Goal: Communication & Community: Answer question/provide support

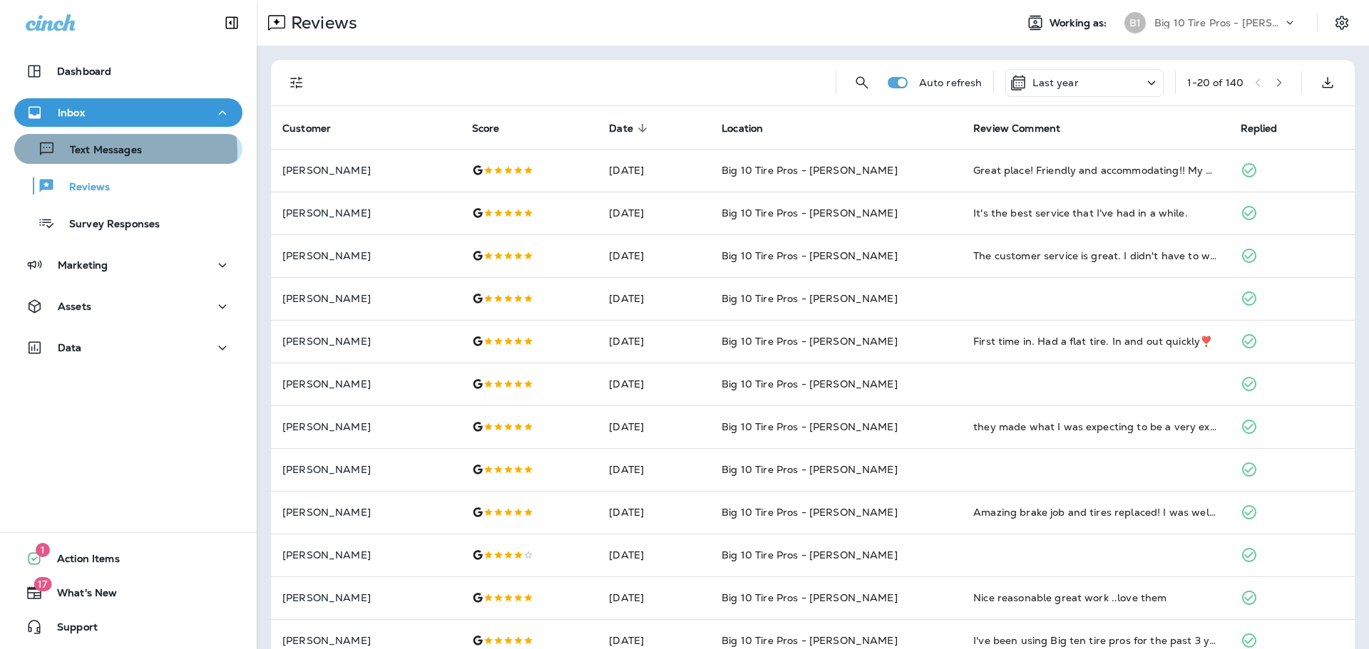
click at [116, 152] on p "Text Messages" at bounding box center [99, 151] width 86 height 14
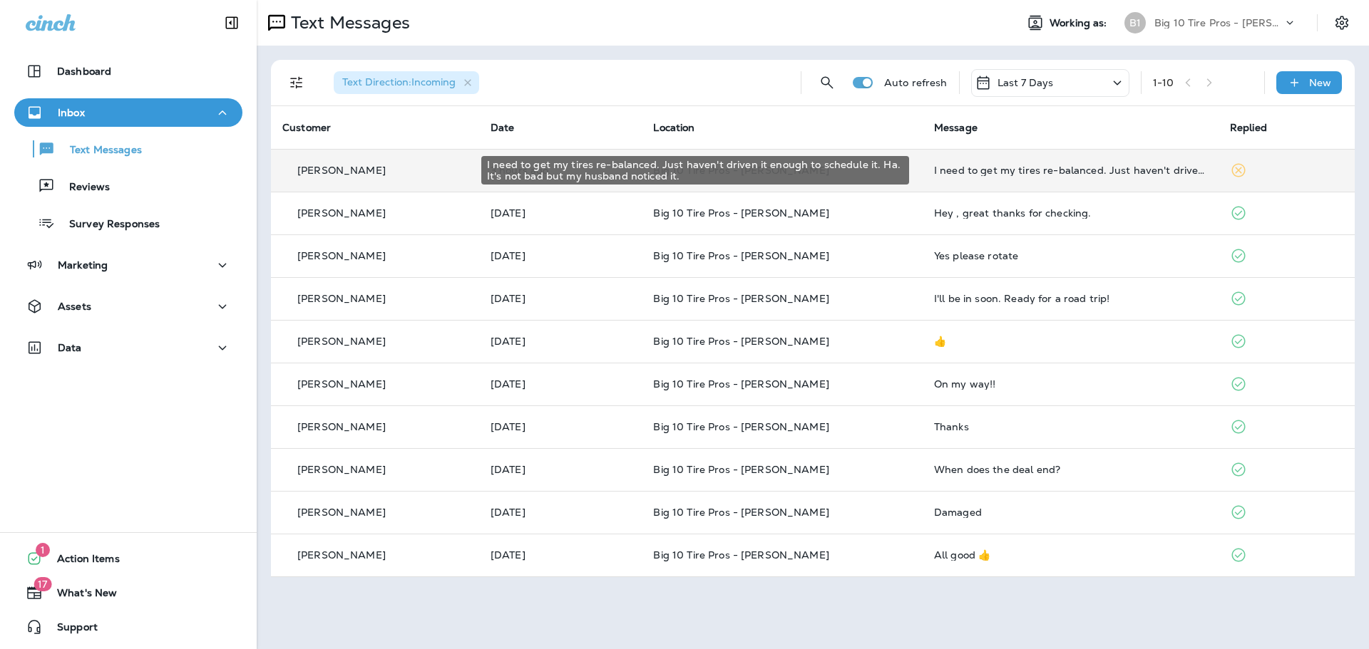
click at [1018, 170] on div "I need to get my tires re-balanced. Just haven't driven it enough to schedule i…" at bounding box center [1070, 170] width 273 height 11
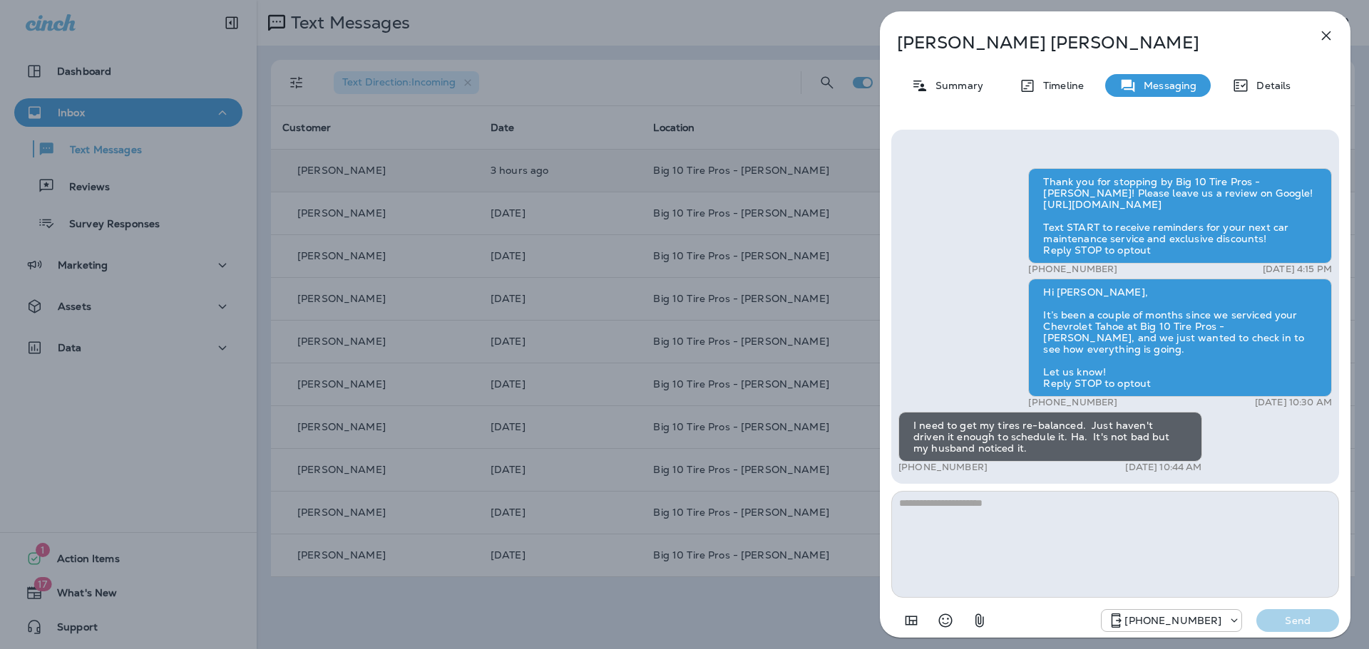
click at [951, 516] on textarea at bounding box center [1115, 544] width 448 height 107
type textarea "**********"
click at [1290, 621] on p "Send" at bounding box center [1298, 621] width 60 height 13
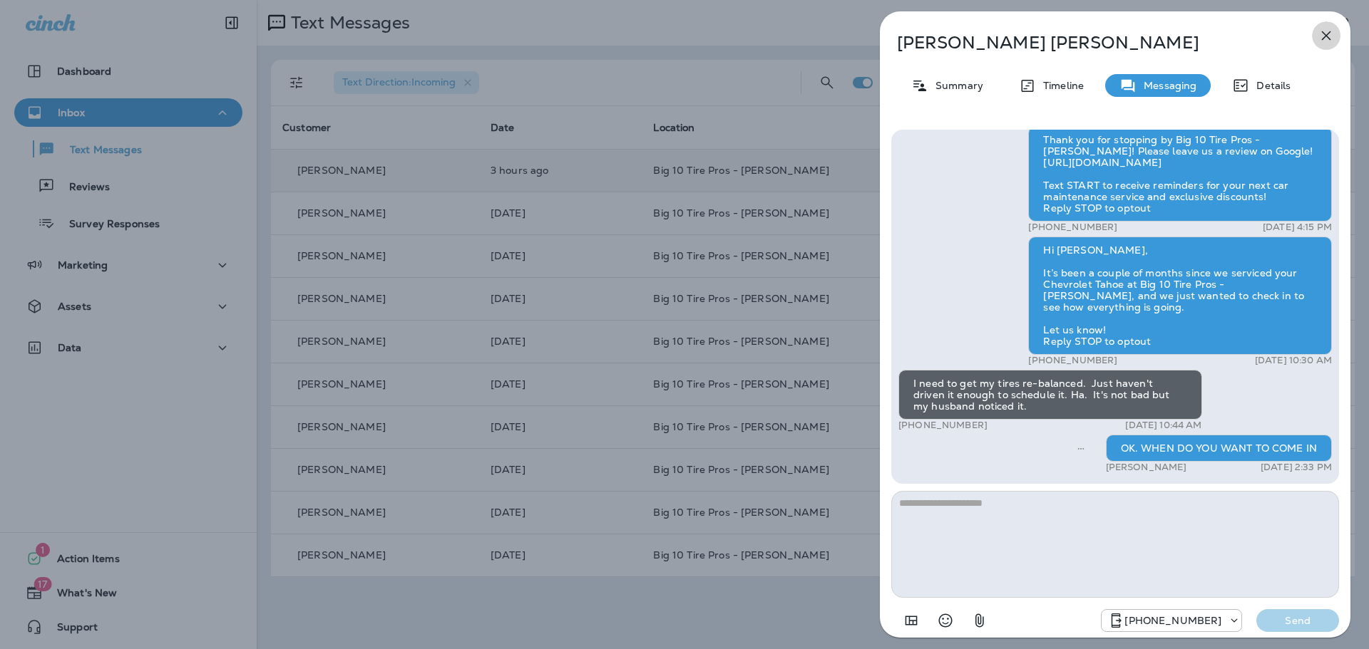
click at [1320, 32] on icon "button" at bounding box center [1325, 35] width 17 height 17
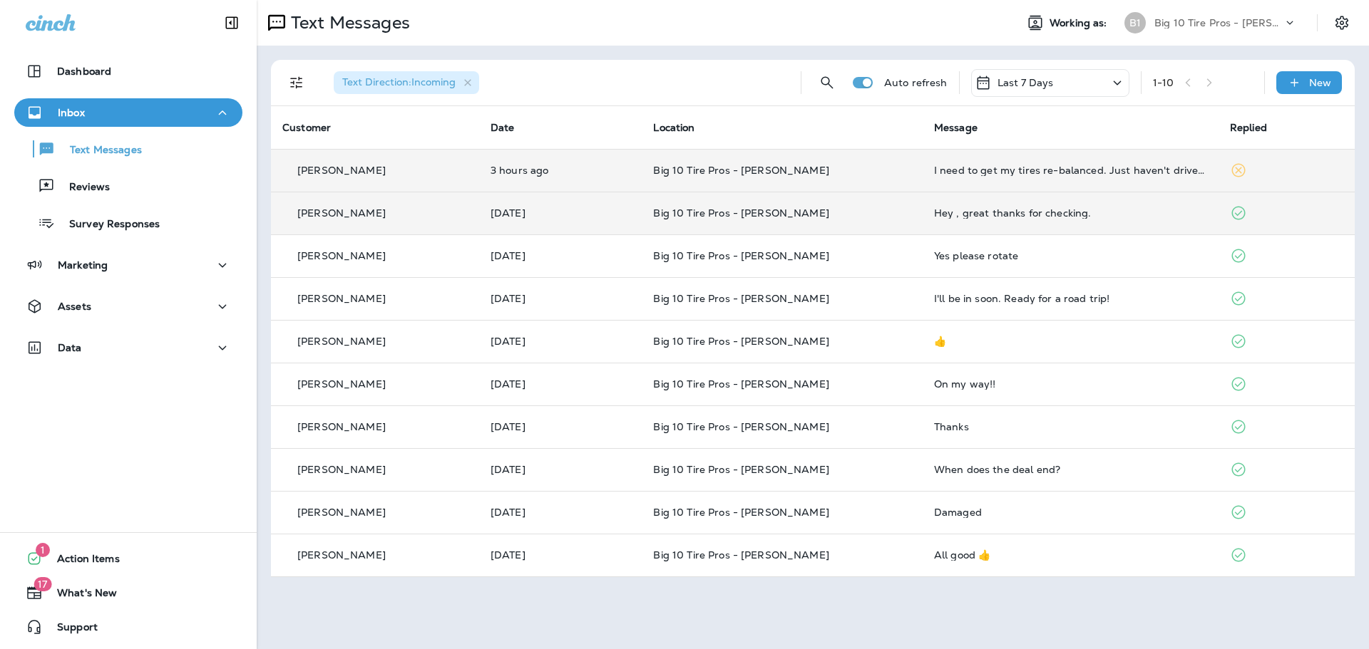
click at [1003, 214] on div "Hey , great thanks for checking." at bounding box center [1070, 212] width 273 height 11
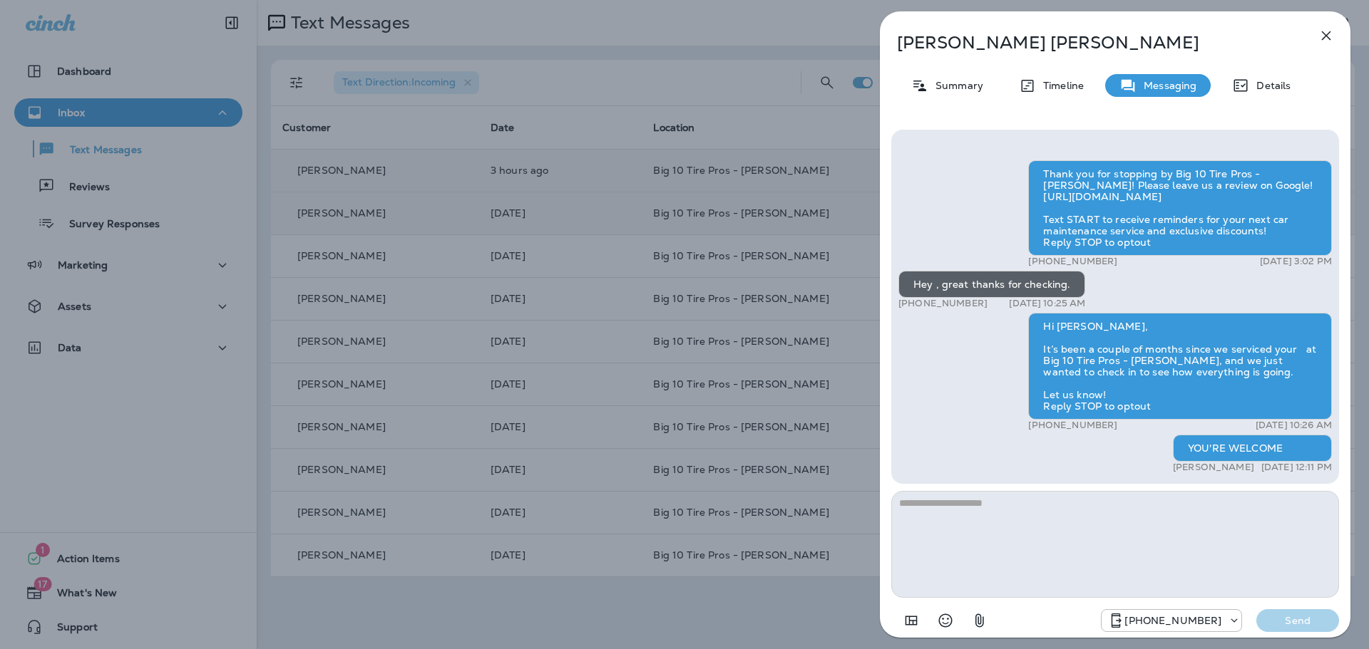
click at [1321, 40] on icon "button" at bounding box center [1325, 35] width 17 height 17
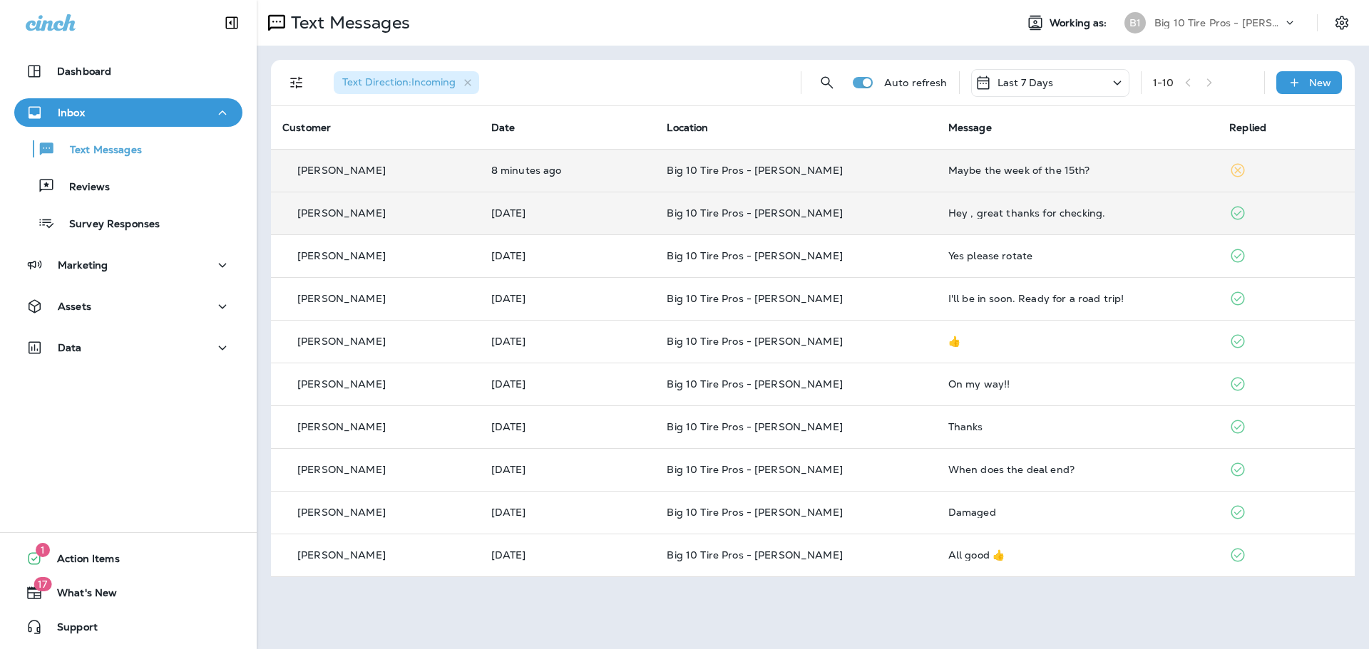
click at [958, 170] on div "Maybe the week of the 15th?" at bounding box center [1077, 170] width 258 height 11
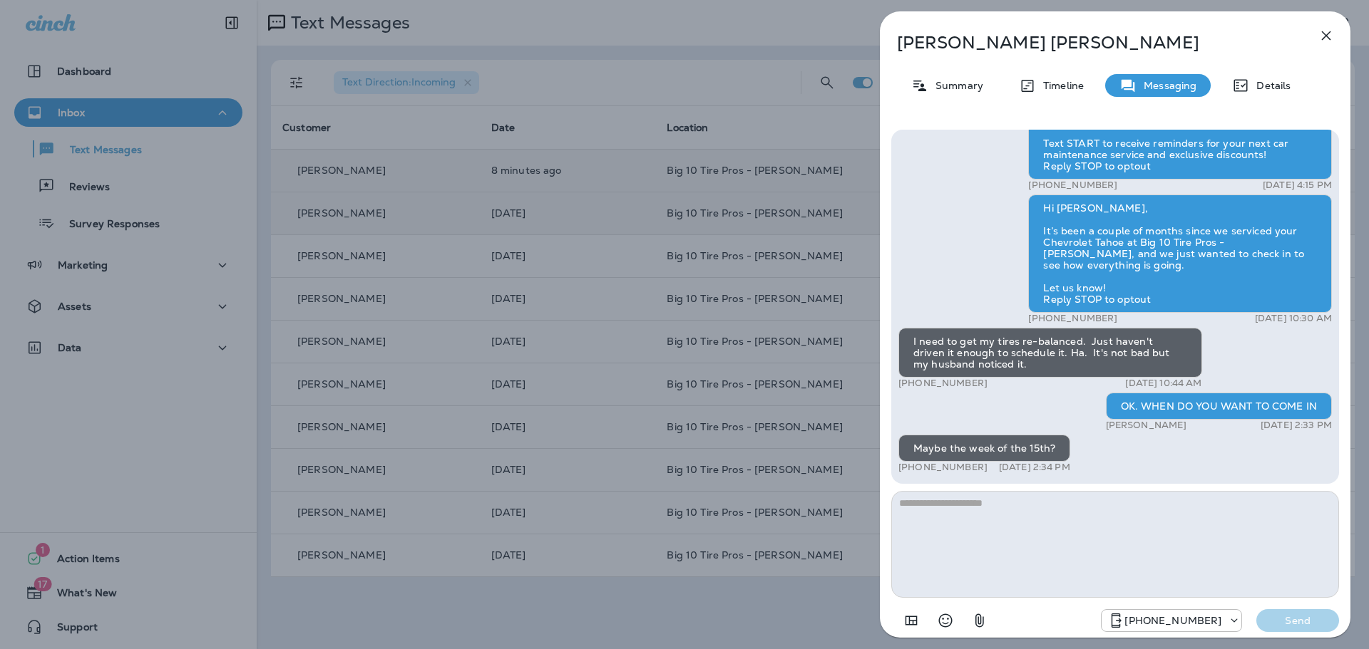
click at [993, 503] on textarea at bounding box center [1115, 544] width 448 height 107
type textarea "**"
click at [1306, 624] on p "Send" at bounding box center [1298, 621] width 60 height 13
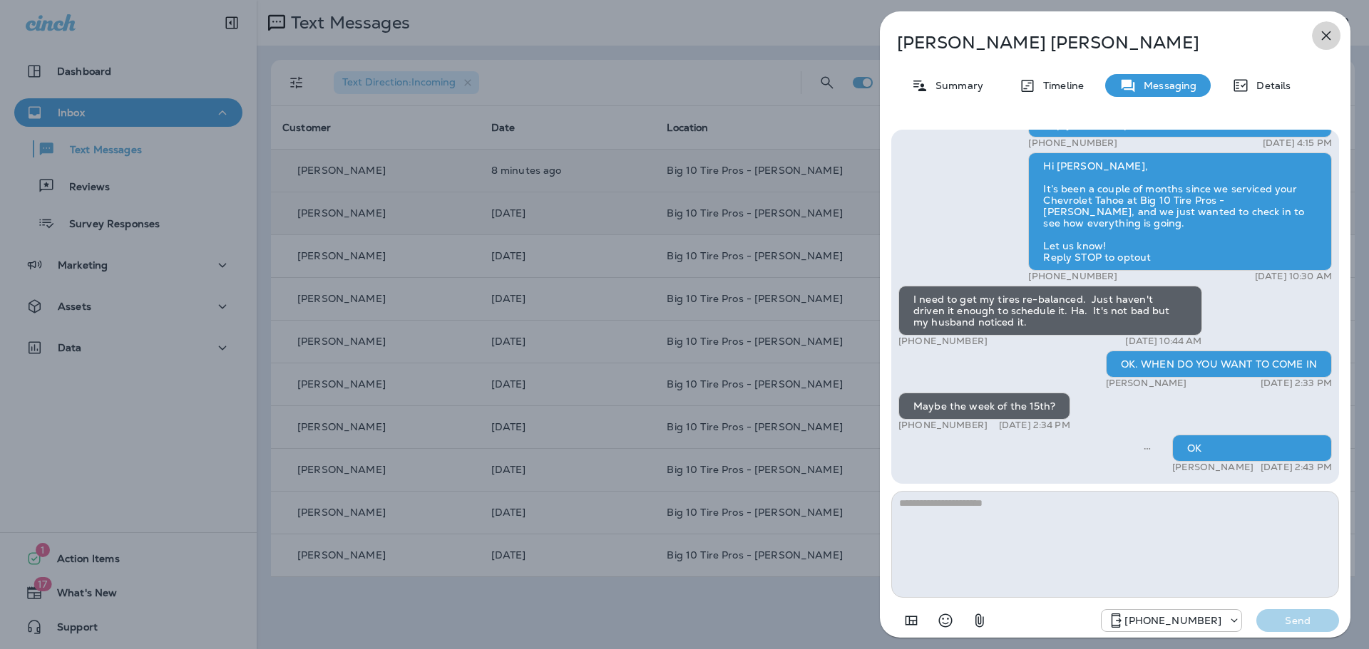
click at [1322, 32] on icon "button" at bounding box center [1326, 35] width 9 height 9
